Goal: Task Accomplishment & Management: Complete application form

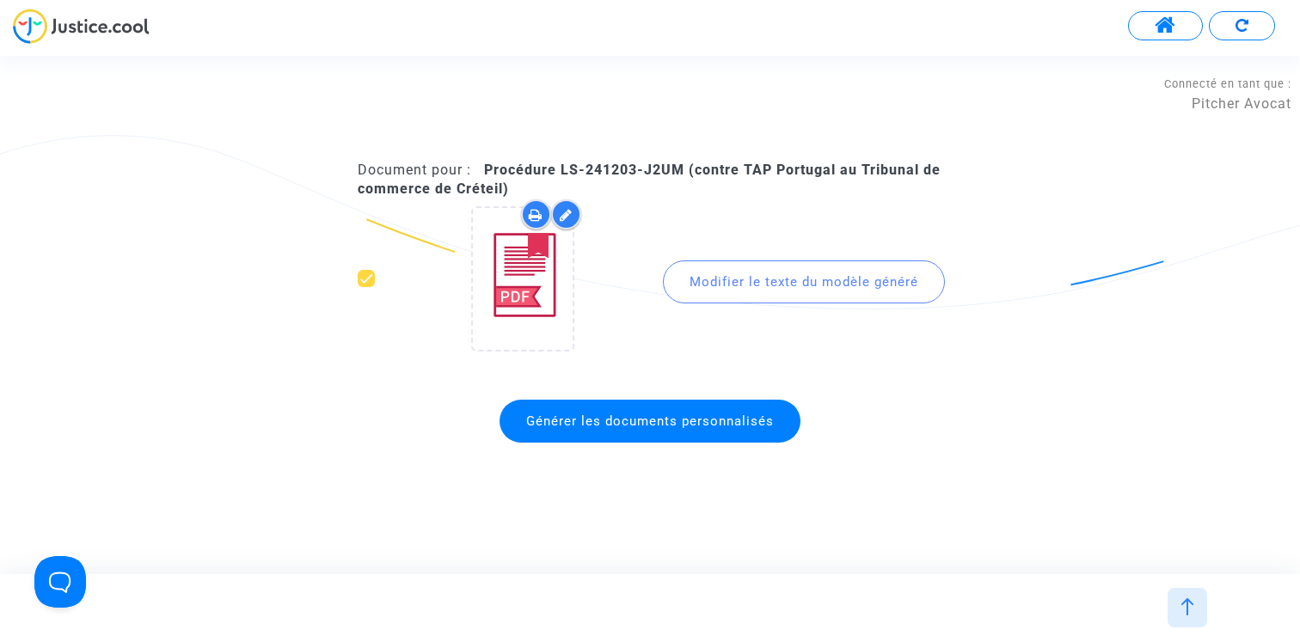
scroll to position [5747, 0]
click at [1228, 26] on button at bounding box center [1242, 25] width 66 height 29
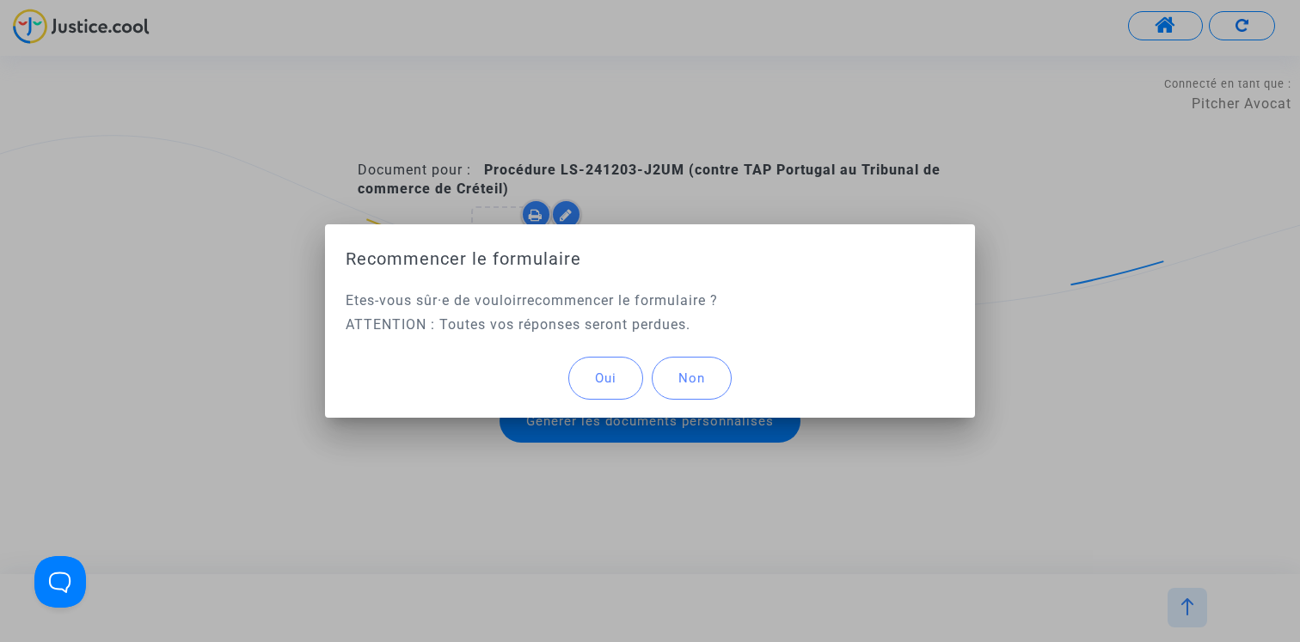
click at [602, 366] on button "Oui" at bounding box center [605, 378] width 75 height 43
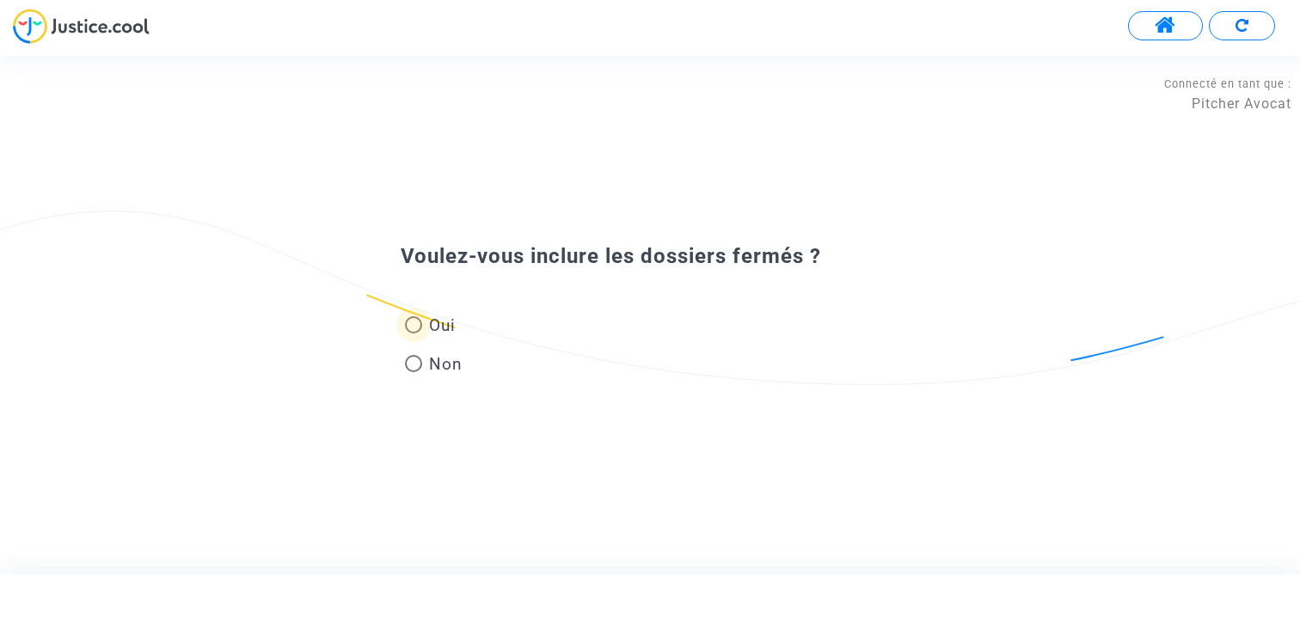
click at [438, 334] on span "Oui" at bounding box center [439, 325] width 34 height 23
click at [414, 334] on input "Oui" at bounding box center [413, 334] width 1 height 1
radio input "true"
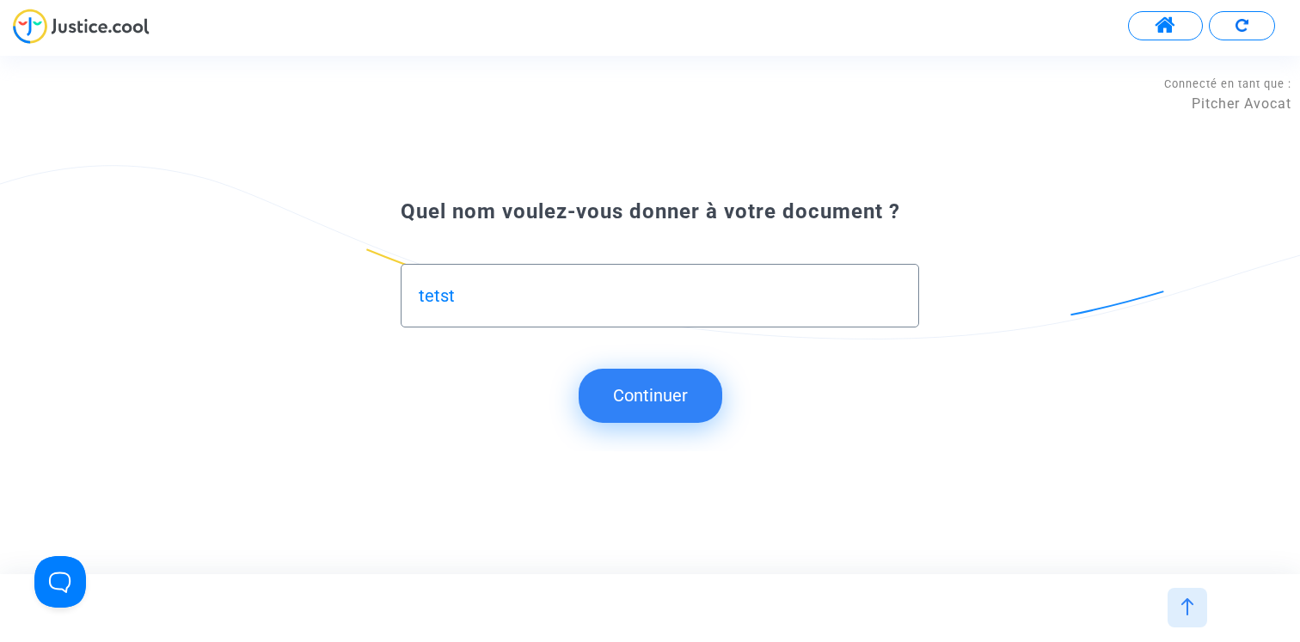
type input "tetst"
click at [629, 409] on button "Continuer" at bounding box center [651, 395] width 144 height 53
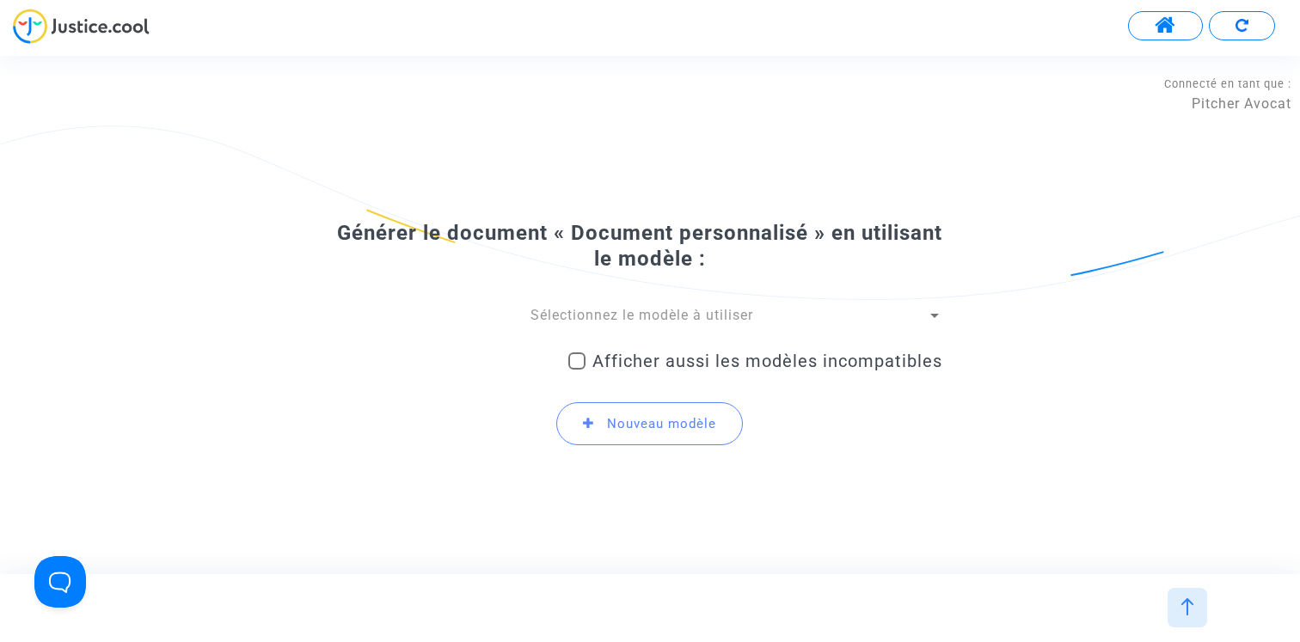
click at [608, 330] on div "Sélectionnez le modèle à utiliser Afficher aussi les modèles incompatibles Nouv…" at bounding box center [650, 383] width 585 height 155
click at [608, 328] on div "Sélectionnez le modèle à utiliser Afficher aussi les modèles incompatibles Nouv…" at bounding box center [650, 383] width 585 height 155
click at [608, 320] on span "Sélectionnez le modèle à utiliser" at bounding box center [641, 315] width 223 height 16
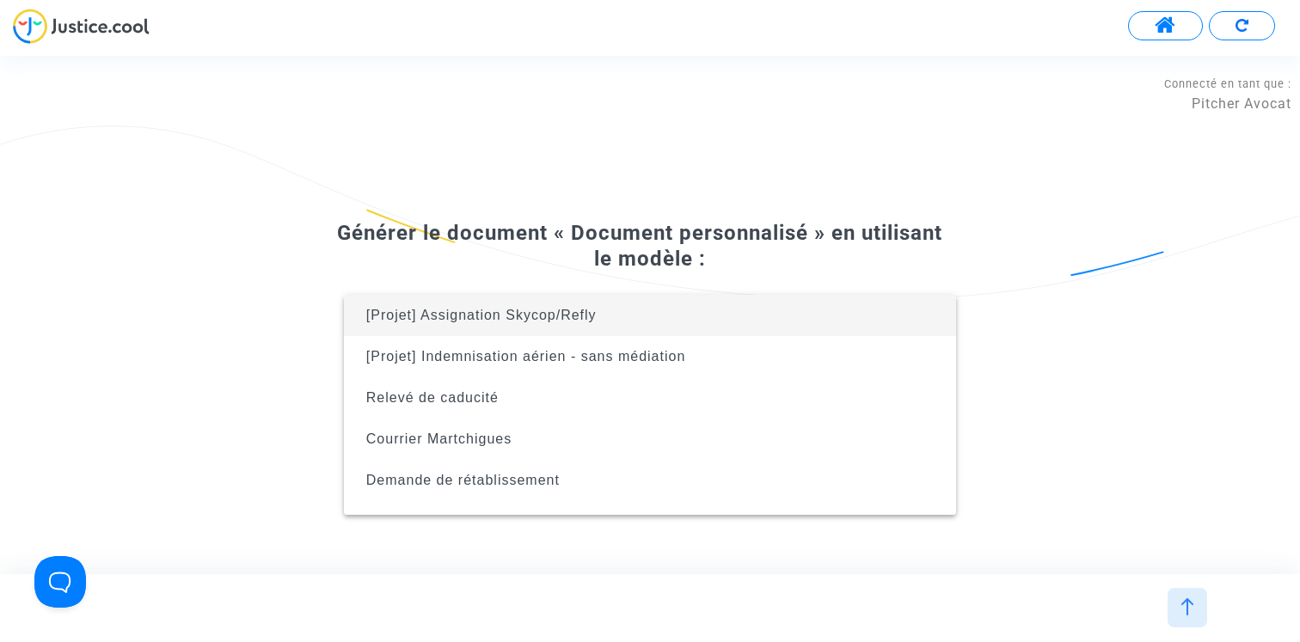
click at [861, 211] on div at bounding box center [650, 321] width 1300 height 642
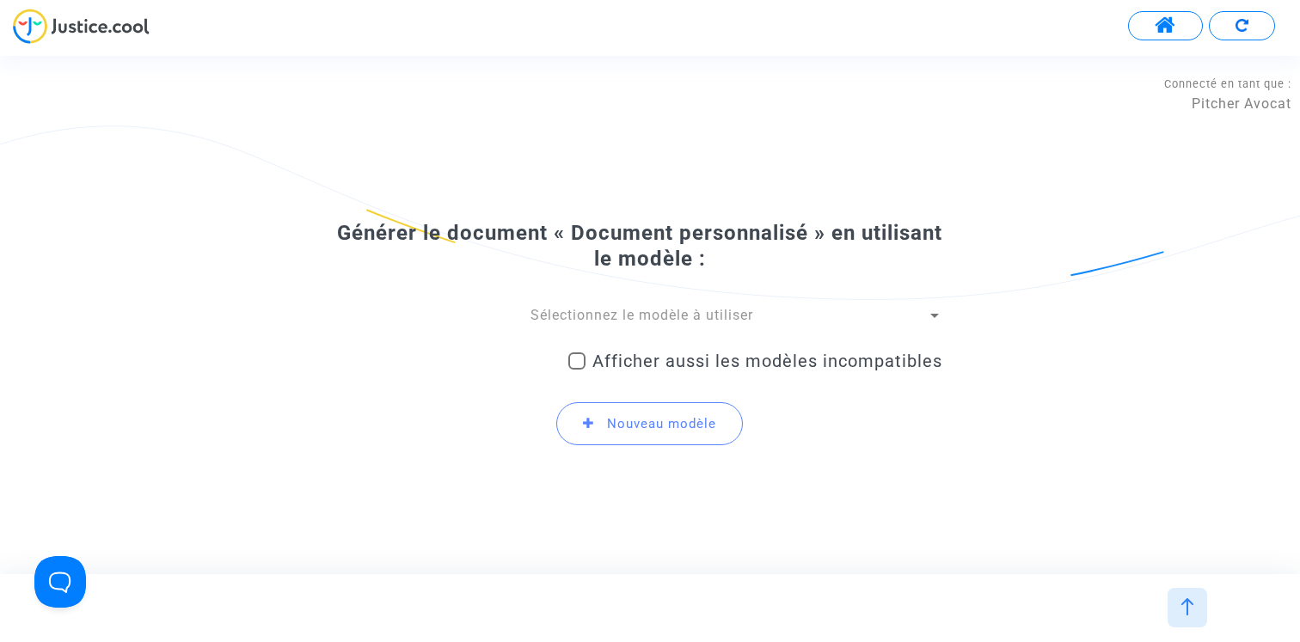
click at [645, 371] on span "Afficher aussi les modèles incompatibles" at bounding box center [767, 361] width 350 height 21
click at [577, 371] on input "Afficher aussi les modèles incompatibles" at bounding box center [576, 370] width 1 height 1
checkbox input "true"
click at [622, 323] on div "Sélectionnez le modèle à utiliser" at bounding box center [642, 315] width 569 height 19
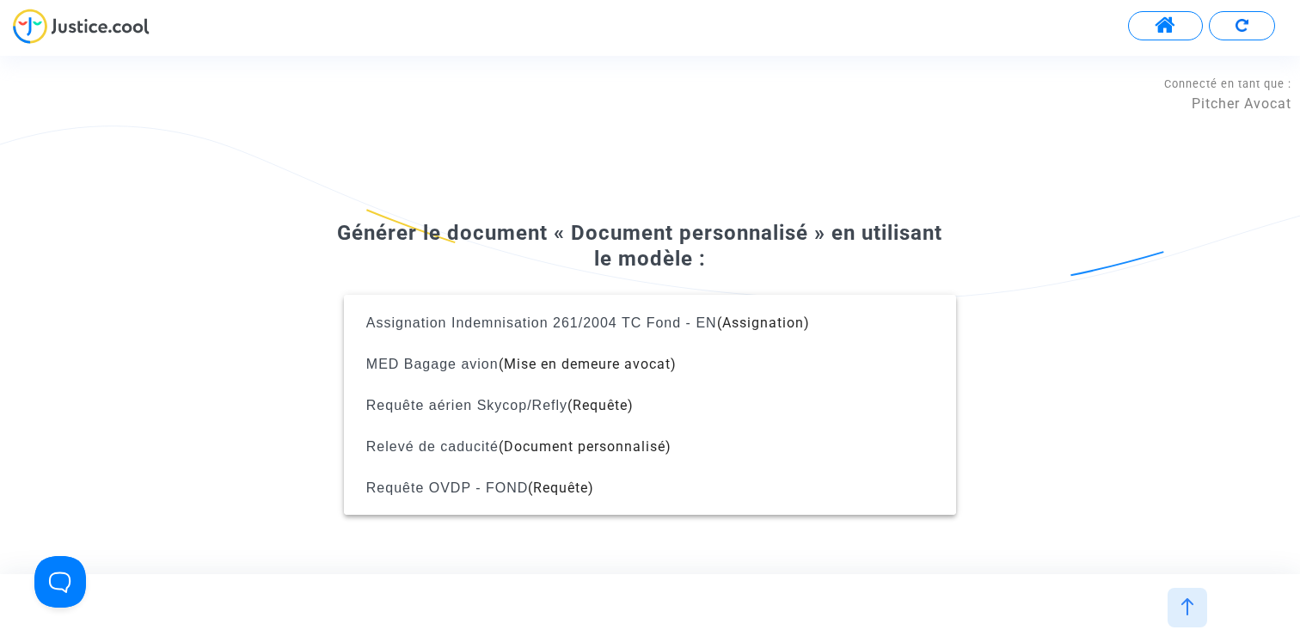
scroll to position [1364, 0]
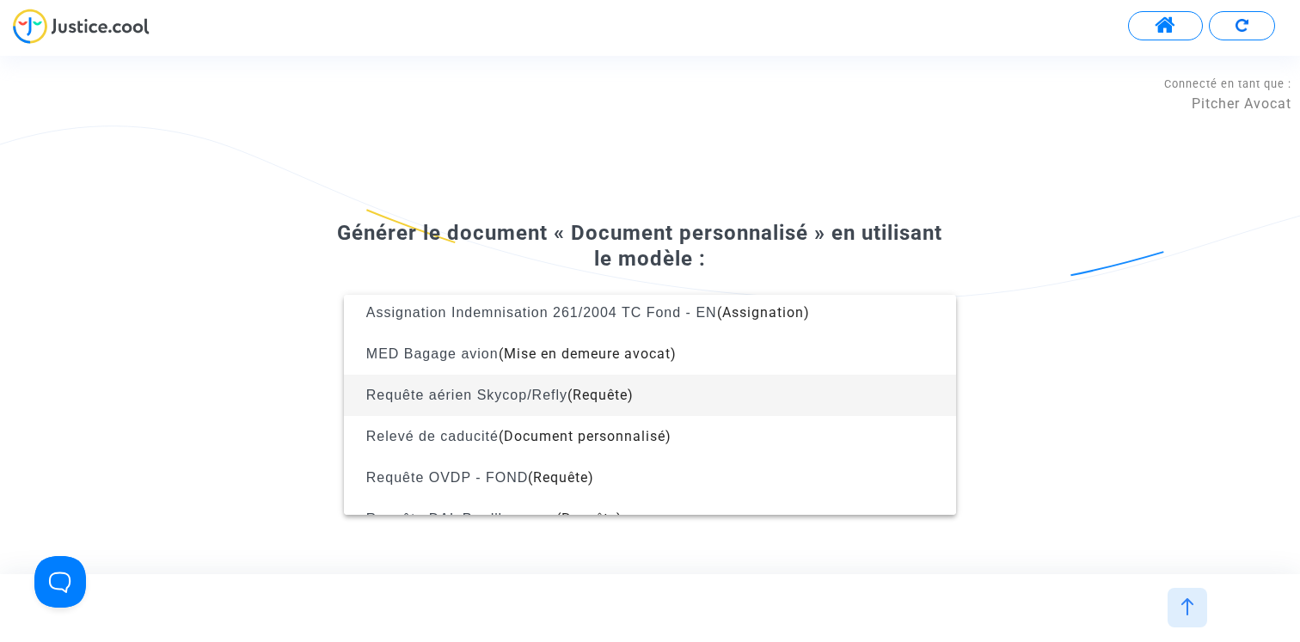
click at [573, 403] on span "Requête aérien Skycop/Refly (Requête)" at bounding box center [650, 395] width 585 height 41
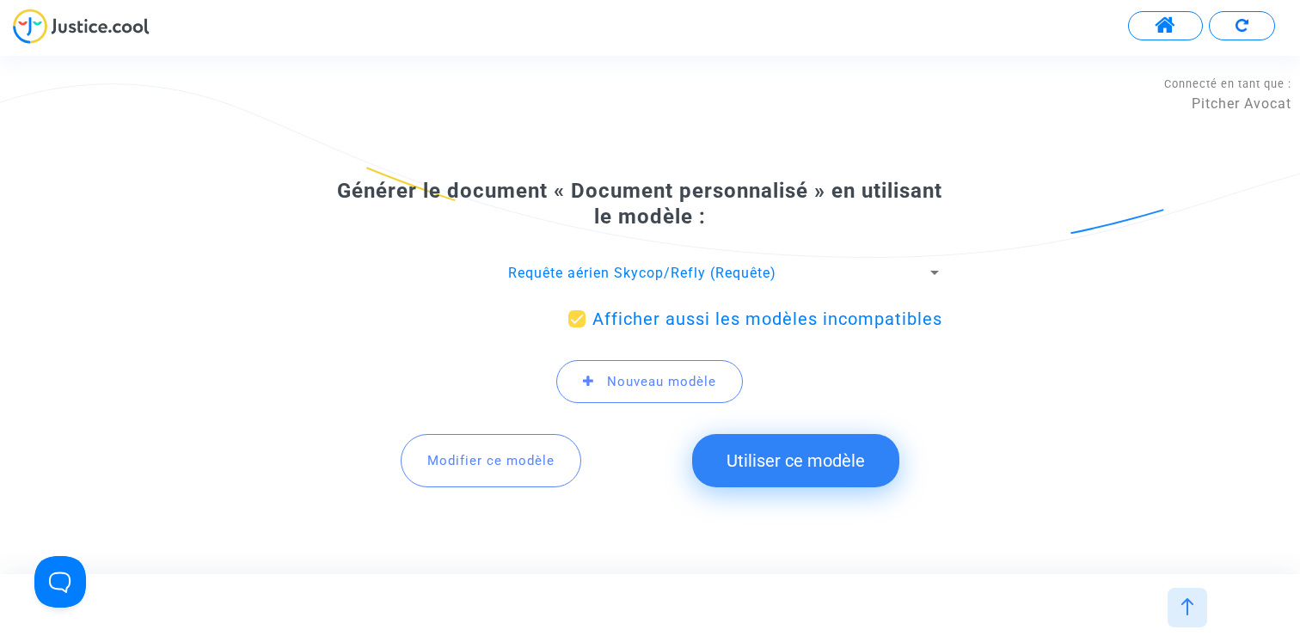
click at [489, 435] on button "Modifier ce modèle" at bounding box center [491, 460] width 181 height 53
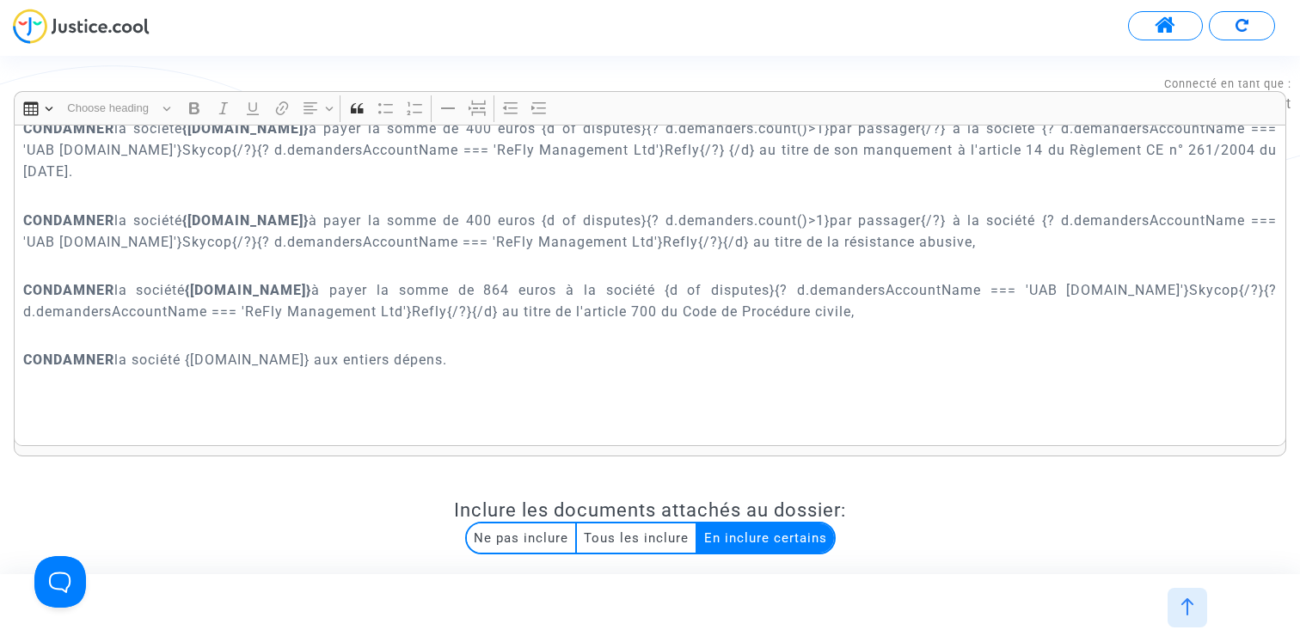
scroll to position [5507, 0]
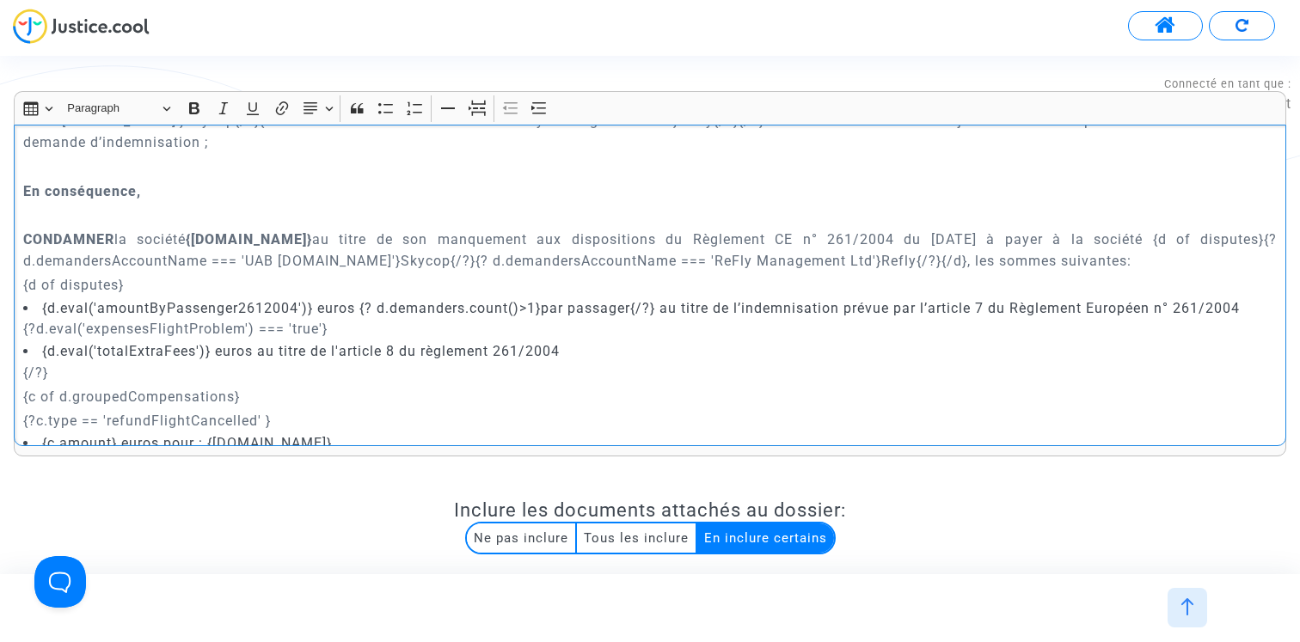
click at [467, 178] on p "Rich Text Editor, main" at bounding box center [650, 166] width 1254 height 21
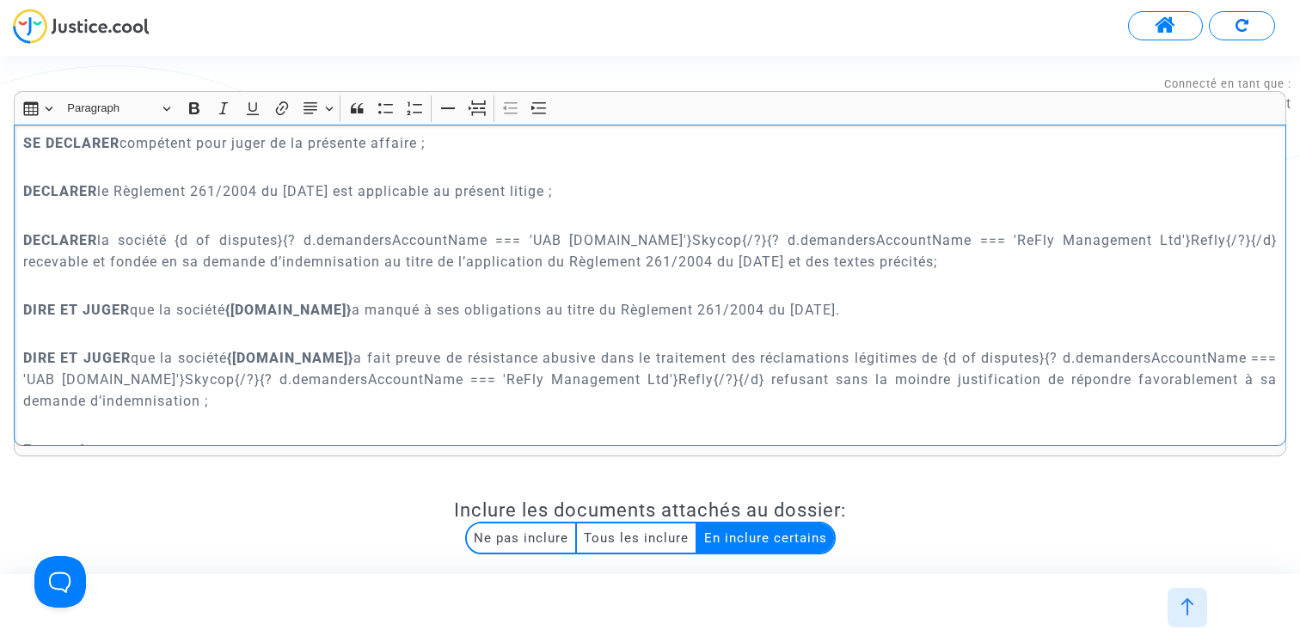
scroll to position [5222, 0]
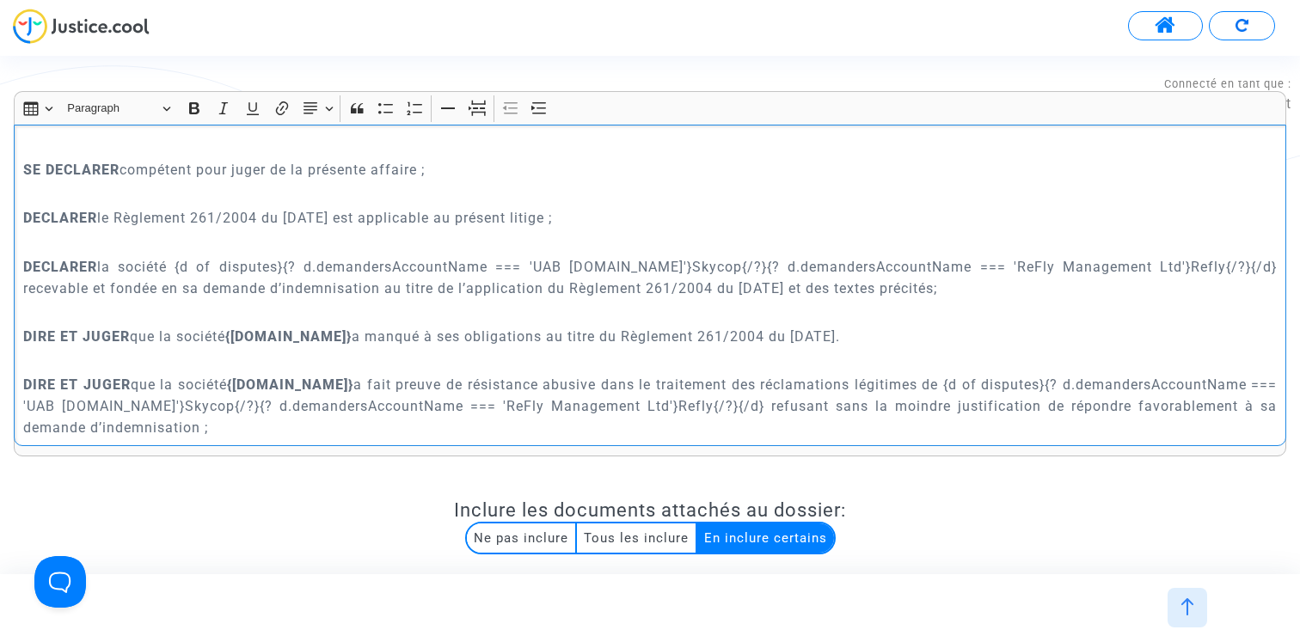
click at [438, 299] on p "DECLARER la société {d of disputes}{? d.demandersAccountName === 'UAB [DOMAIN_N…" at bounding box center [650, 277] width 1254 height 43
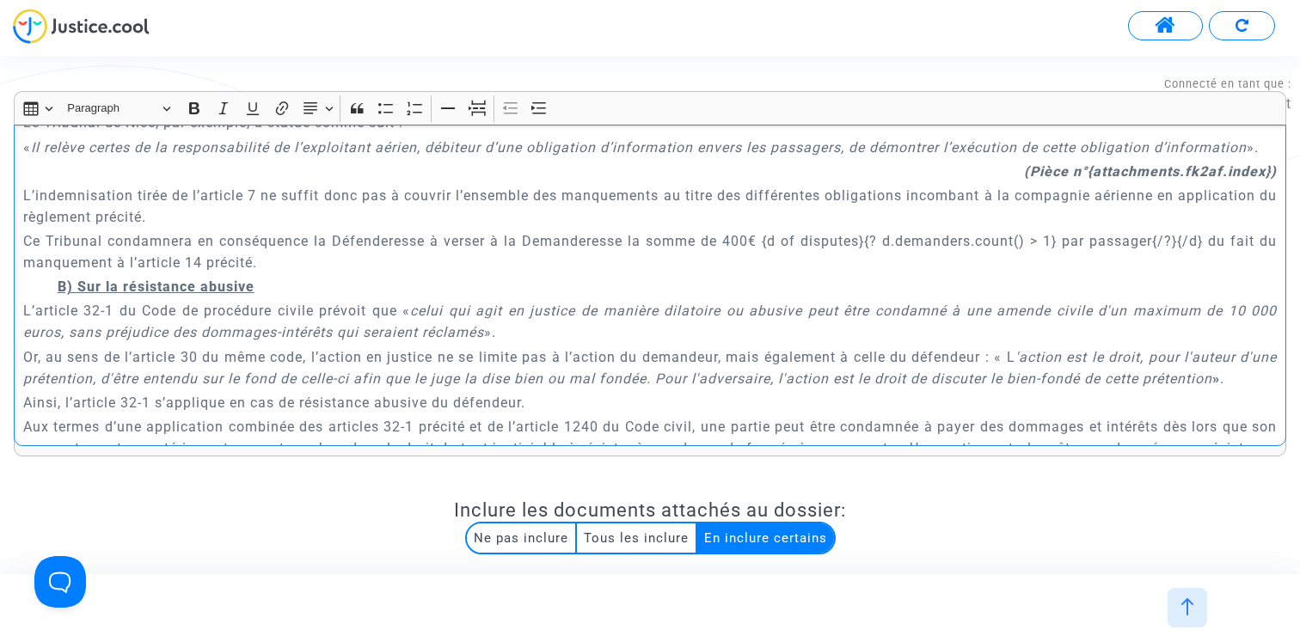
scroll to position [3757, 0]
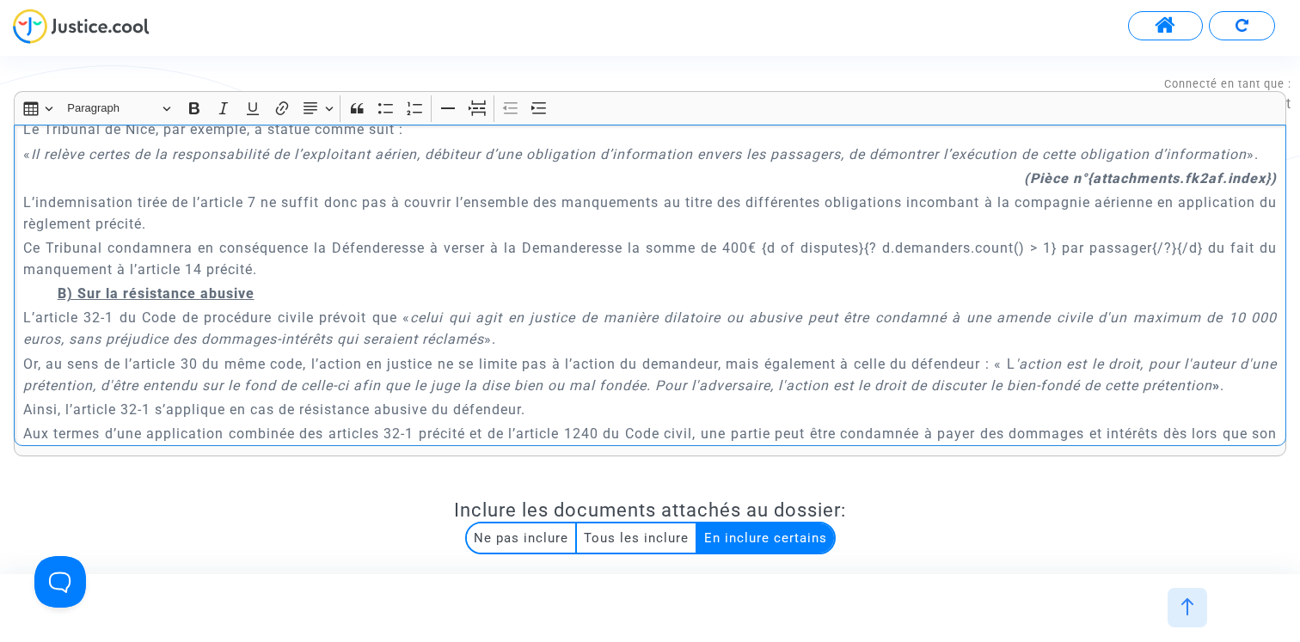
click at [364, 280] on p "Ce Tribunal condamnera en conséquence la Défenderesse à verser à la Demanderess…" at bounding box center [650, 258] width 1254 height 43
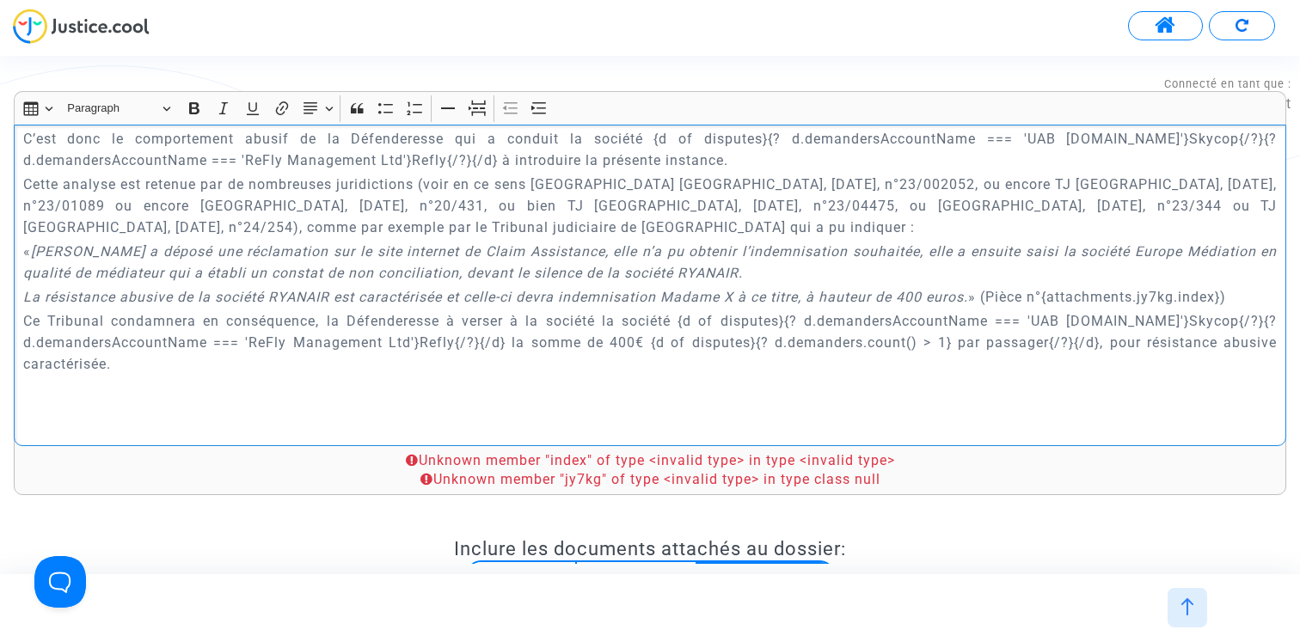
scroll to position [4230, 0]
drag, startPoint x: 998, startPoint y: 316, endPoint x: 1235, endPoint y: 317, distance: 237.3
click at [1235, 310] on p "La résistance abusive de la société RYANAIR est caractérisée et celle-ci devra …" at bounding box center [650, 299] width 1254 height 21
click at [189, 107] on icon "Editor toolbar" at bounding box center [194, 108] width 17 height 17
click at [222, 101] on icon "Editor toolbar" at bounding box center [223, 108] width 17 height 17
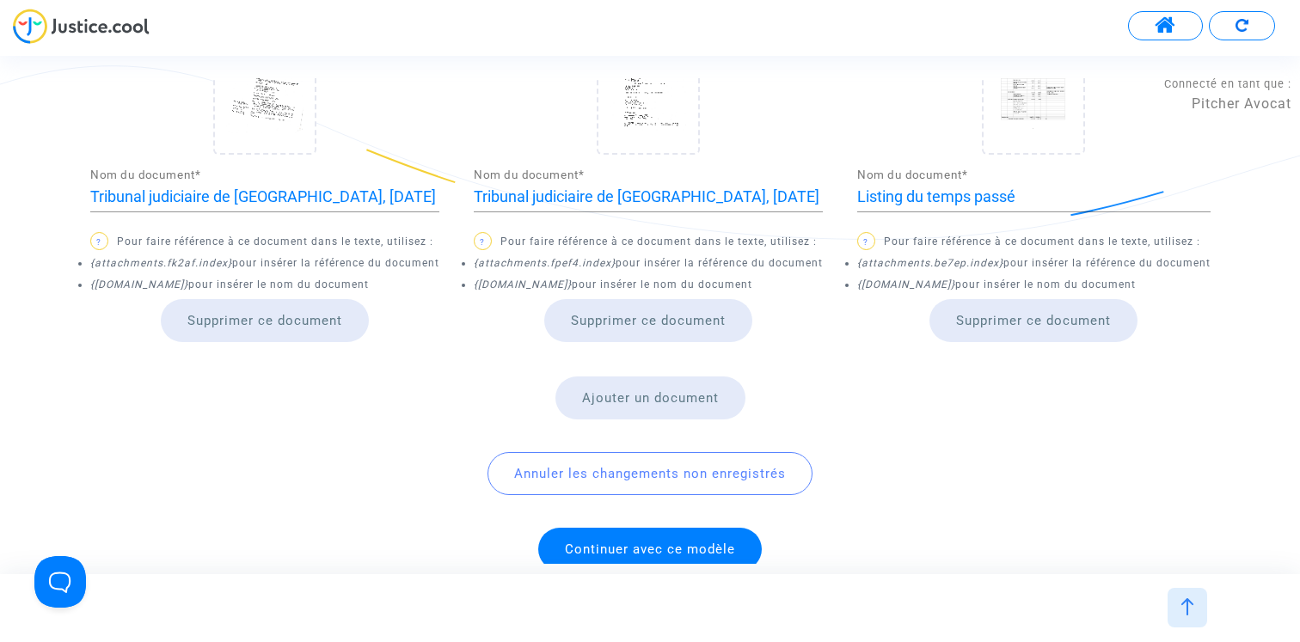
scroll to position [1963, 0]
click at [564, 256] on icon "{attachments.fpef4.index}" at bounding box center [545, 262] width 142 height 12
copy icon "fpef4"
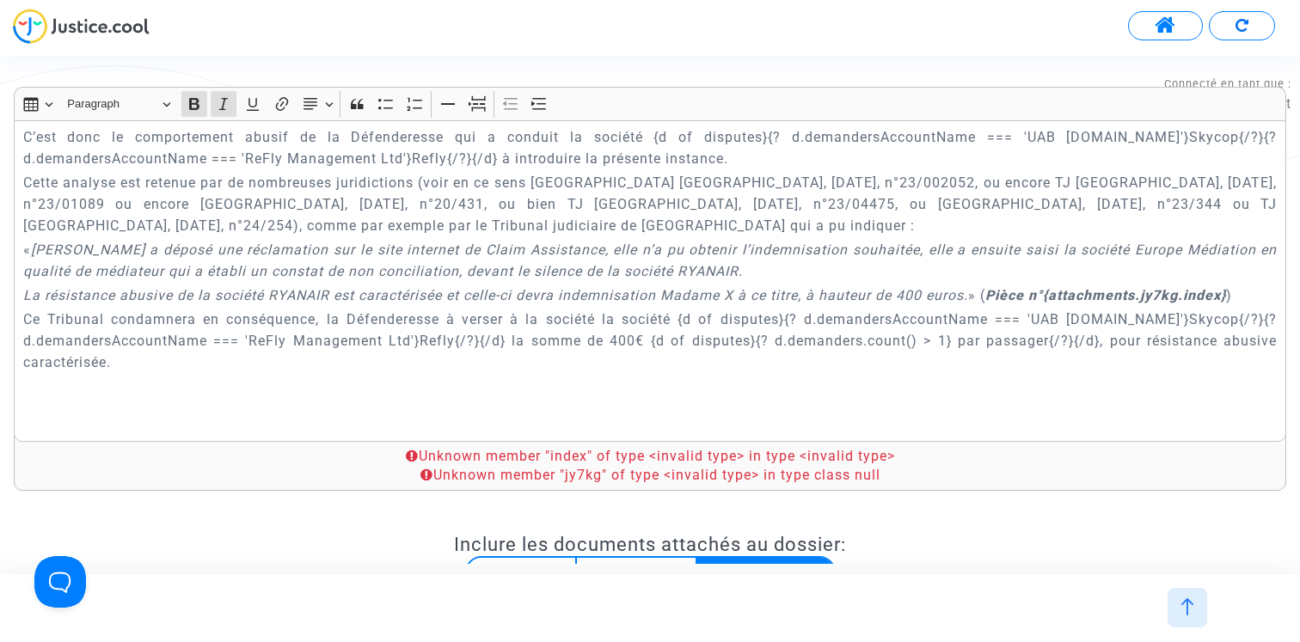
scroll to position [0, 0]
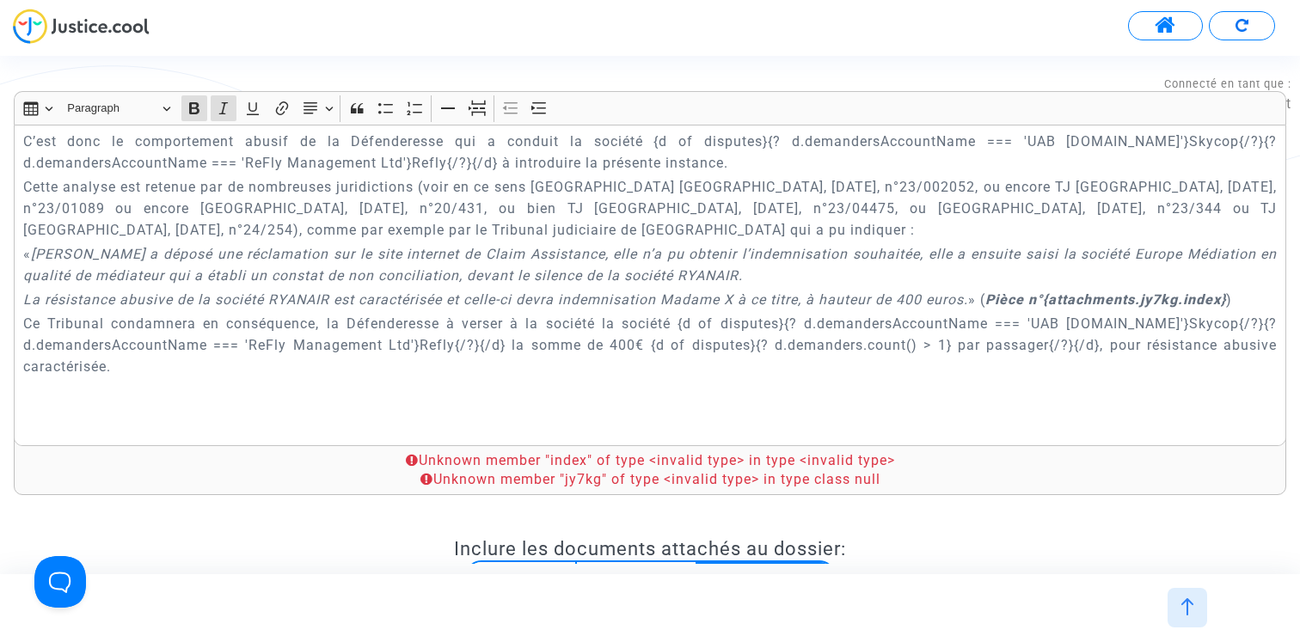
click at [1181, 308] on strong "Pièce n°{attachments.jy7kg.index}" at bounding box center [1105, 299] width 241 height 16
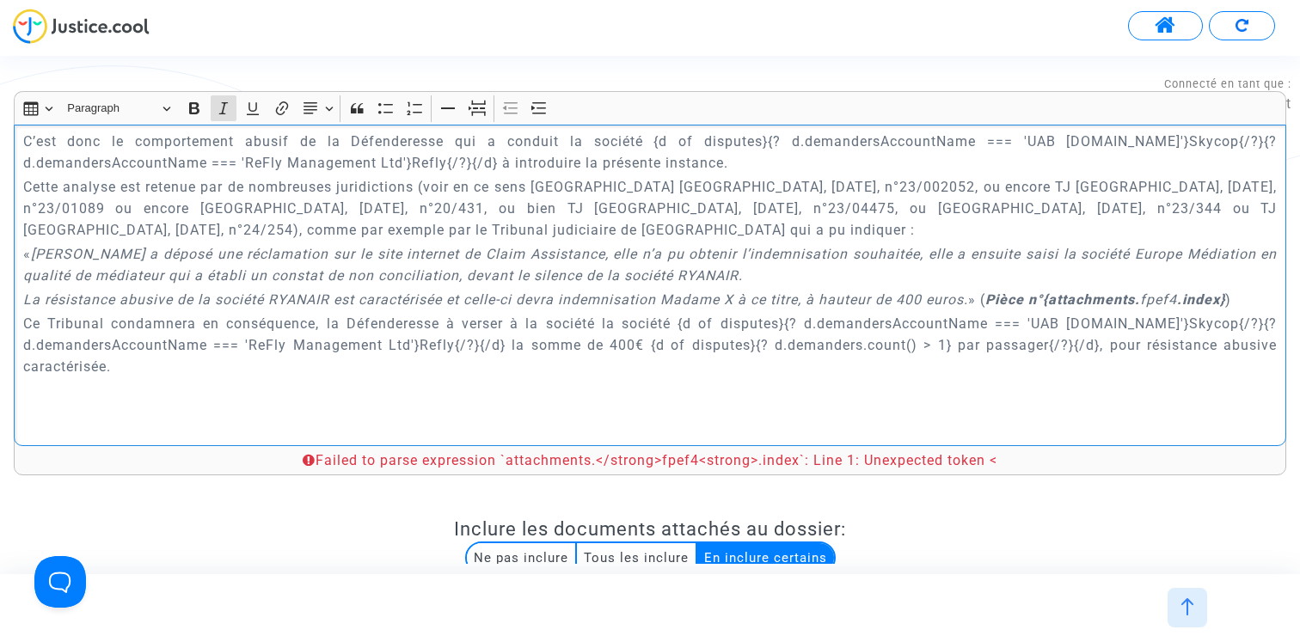
click at [1176, 308] on icon "Pièce n°{attachments. fpef4 .index}" at bounding box center [1105, 299] width 240 height 16
click at [197, 104] on icon "Editor toolbar" at bounding box center [194, 108] width 10 height 12
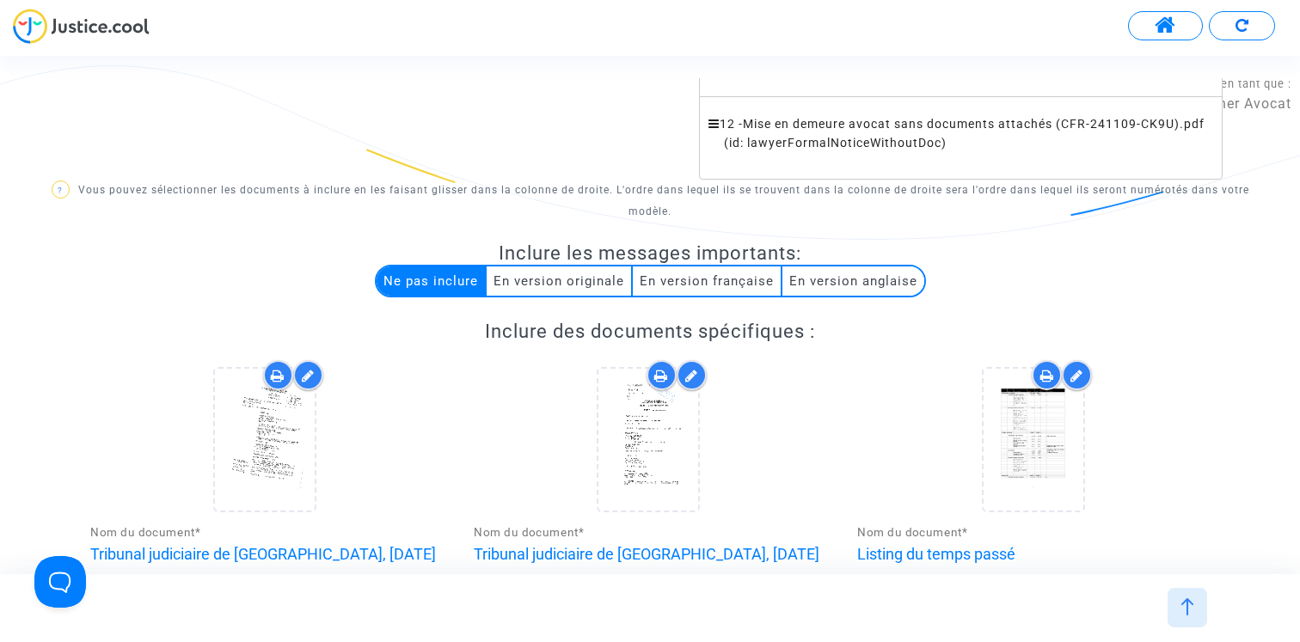
scroll to position [1944, 0]
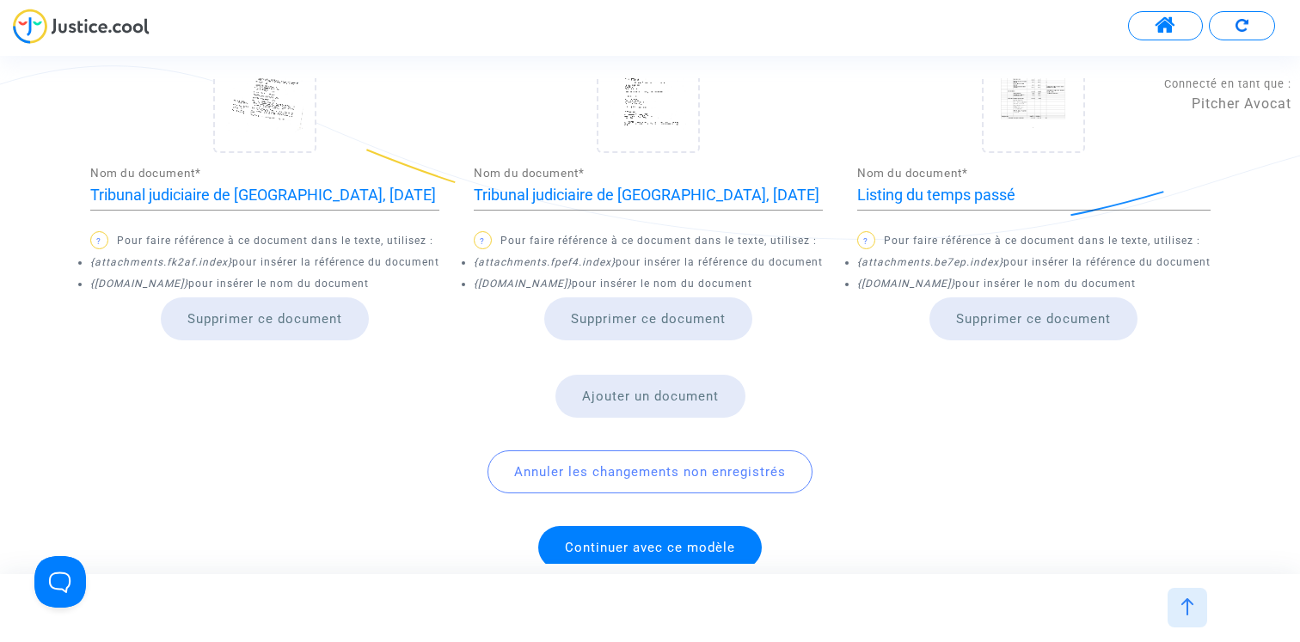
click at [642, 540] on span "Continuer avec ce modèle" at bounding box center [650, 547] width 170 height 15
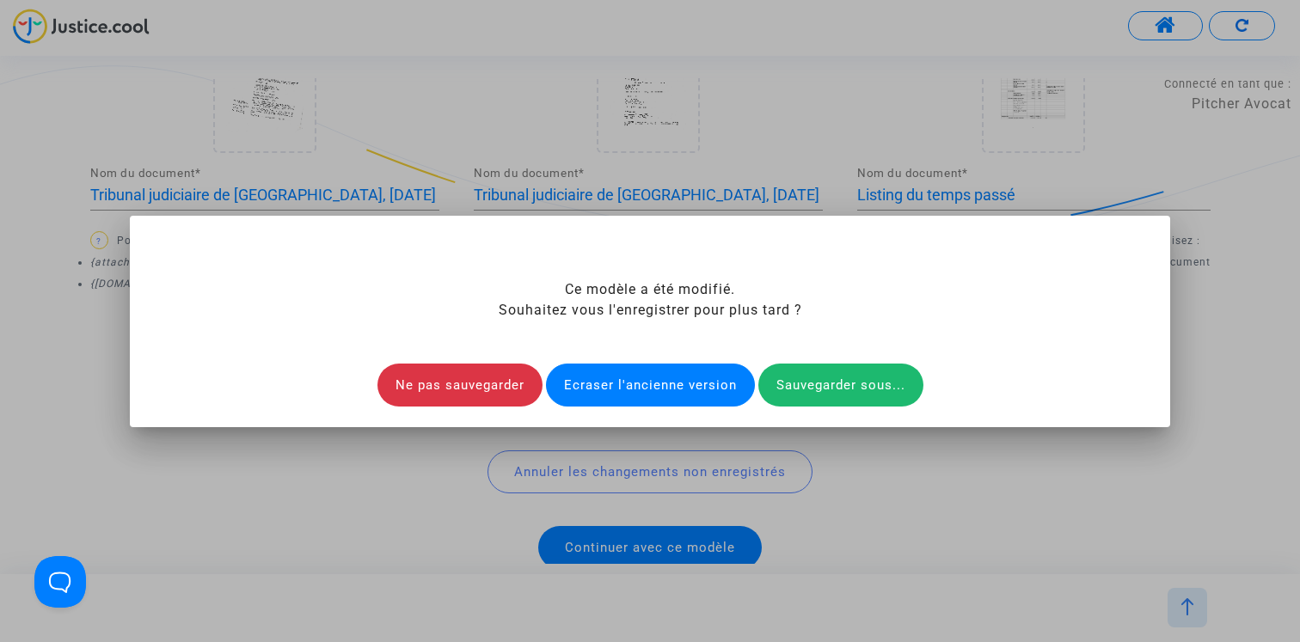
click at [619, 388] on div "Ecraser l'ancienne version" at bounding box center [650, 385] width 209 height 43
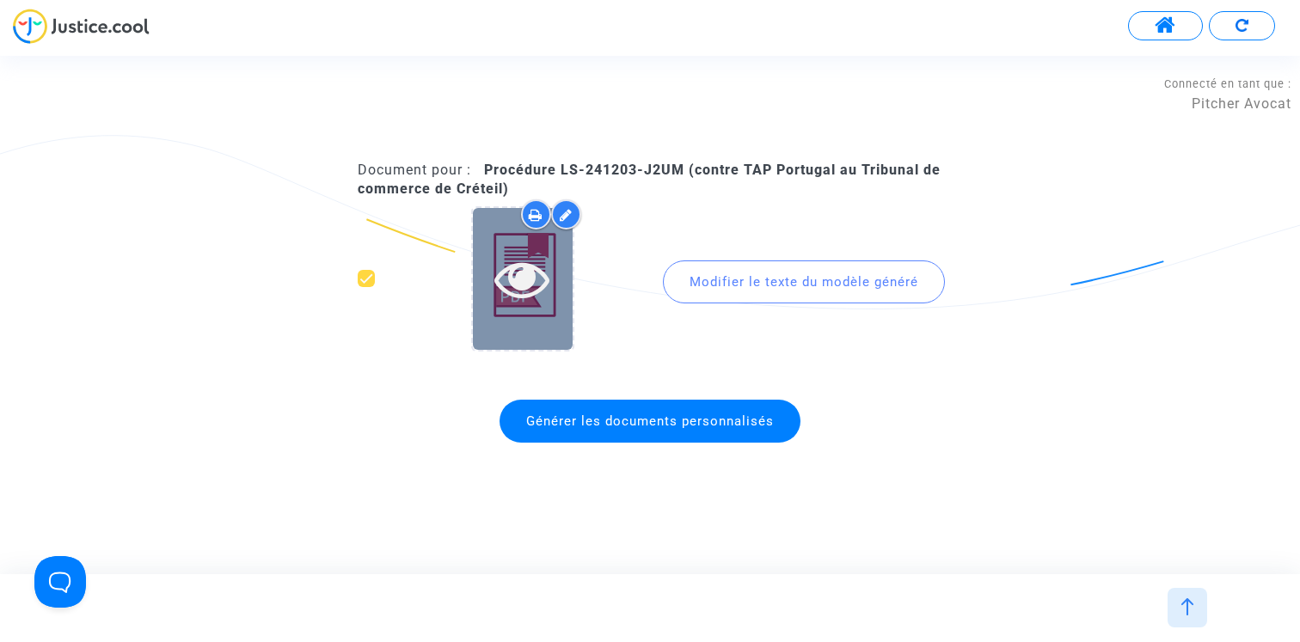
click at [534, 276] on icon at bounding box center [522, 278] width 56 height 55
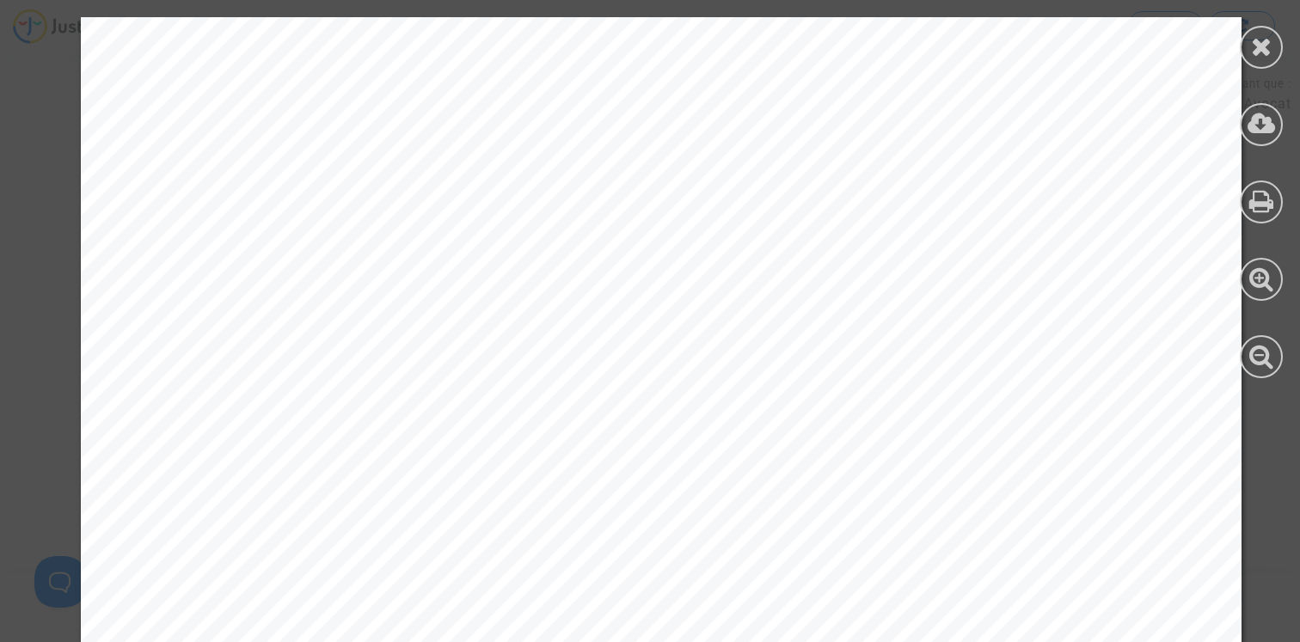
click at [1291, 352] on div at bounding box center [1260, 197] width 77 height 395
click at [1276, 352] on div at bounding box center [1261, 356] width 43 height 43
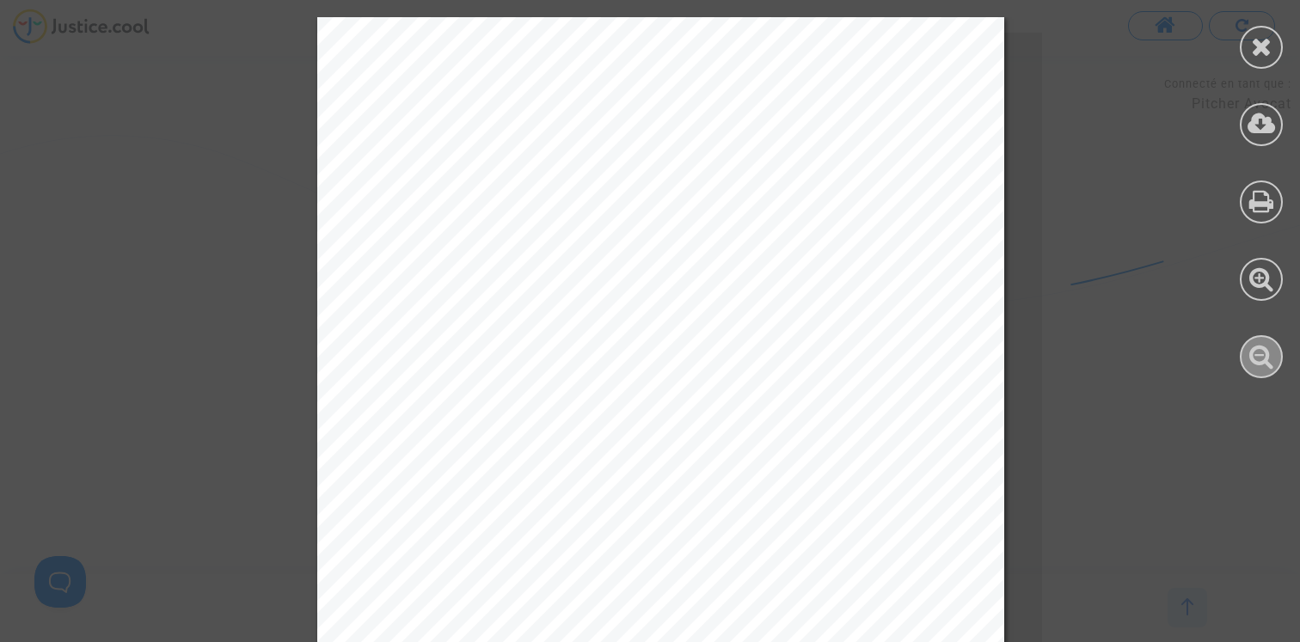
click at [1276, 352] on div at bounding box center [1261, 356] width 43 height 43
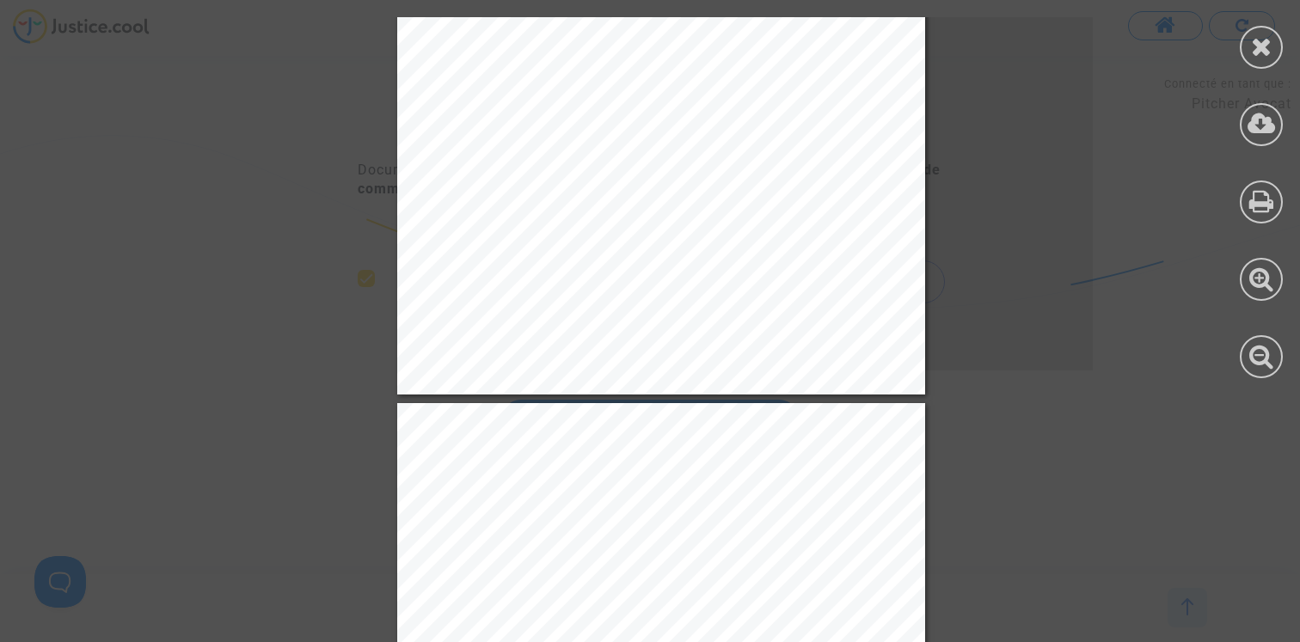
scroll to position [3508, 0]
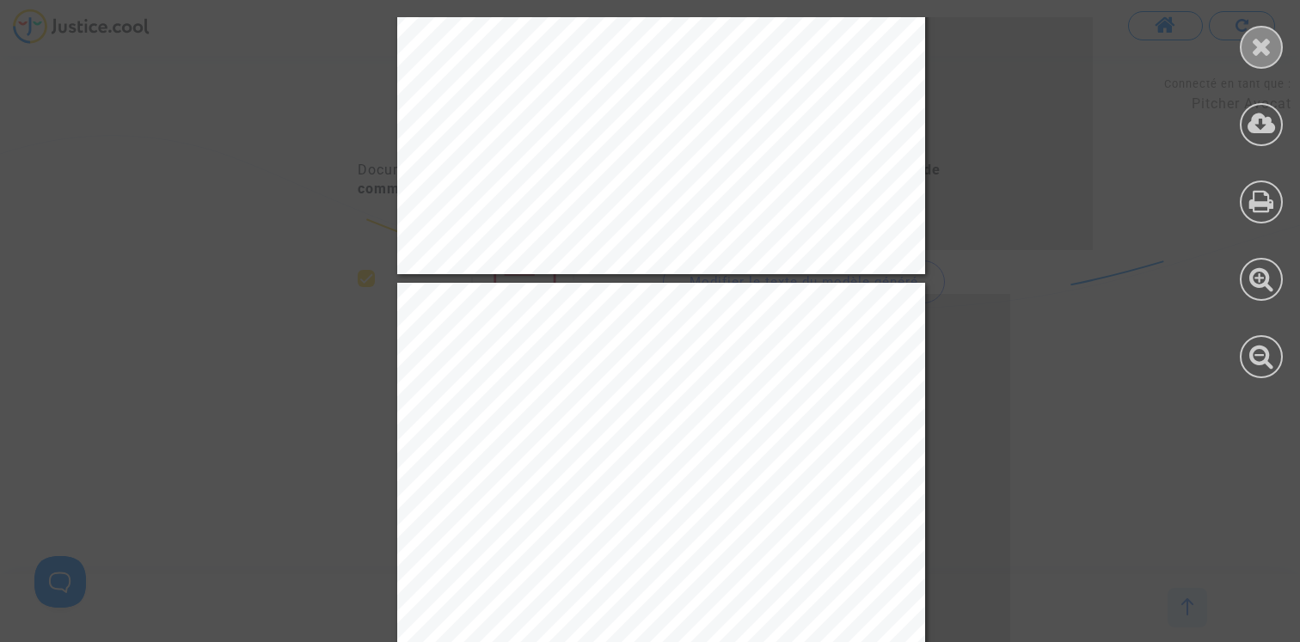
click at [1257, 49] on icon at bounding box center [1261, 47] width 21 height 26
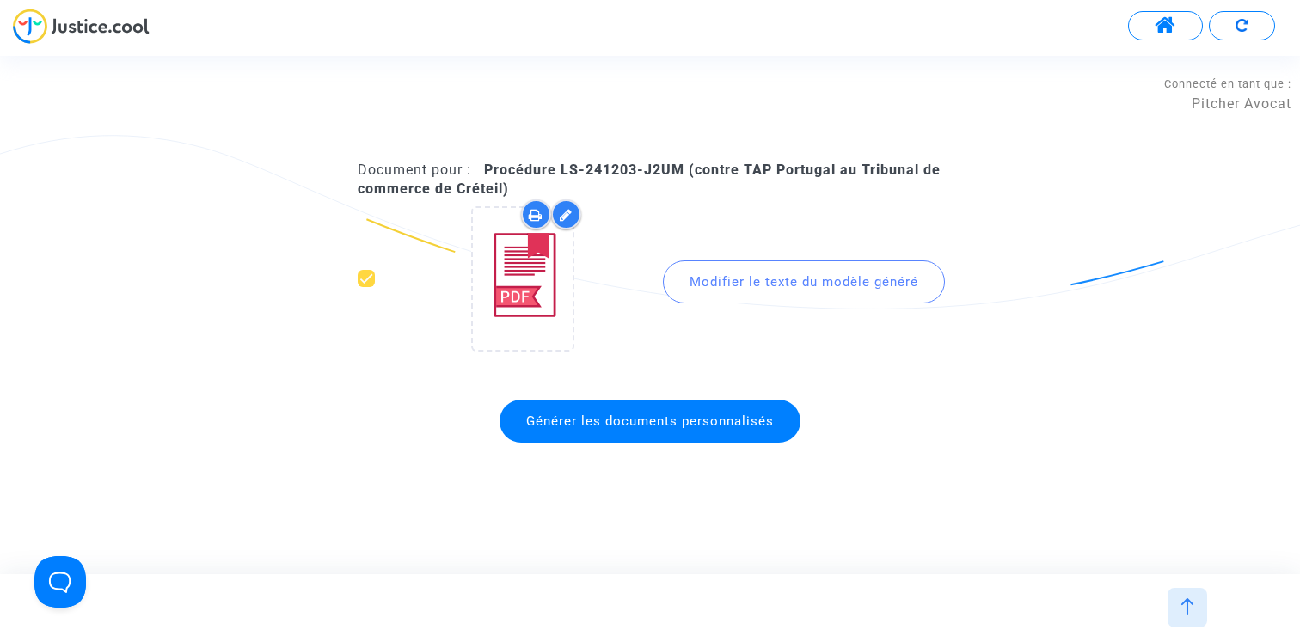
click at [104, 224] on div "Document pour : Procédure LS-241203-J2UM (contre TAP Portugal au Tribunal de co…" at bounding box center [650, 315] width 1300 height 308
